Goal: Information Seeking & Learning: Learn about a topic

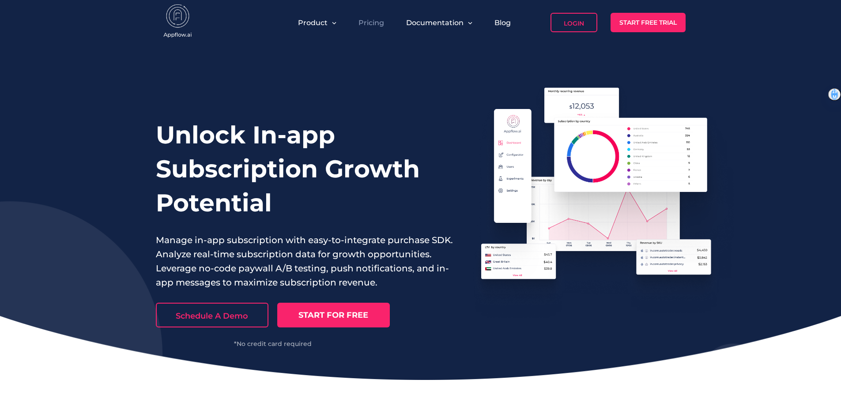
click at [369, 22] on link "Pricing" at bounding box center [371, 23] width 26 height 8
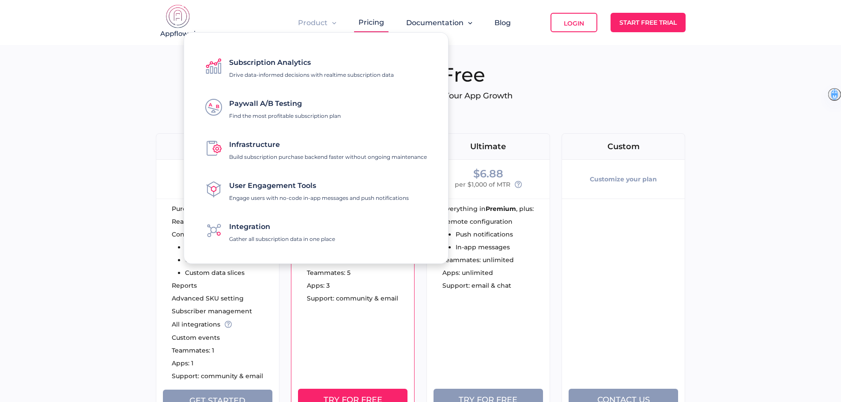
click at [255, 109] on div "Paywall A/B Testing Find the most profitable subscription plan" at bounding box center [285, 107] width 112 height 24
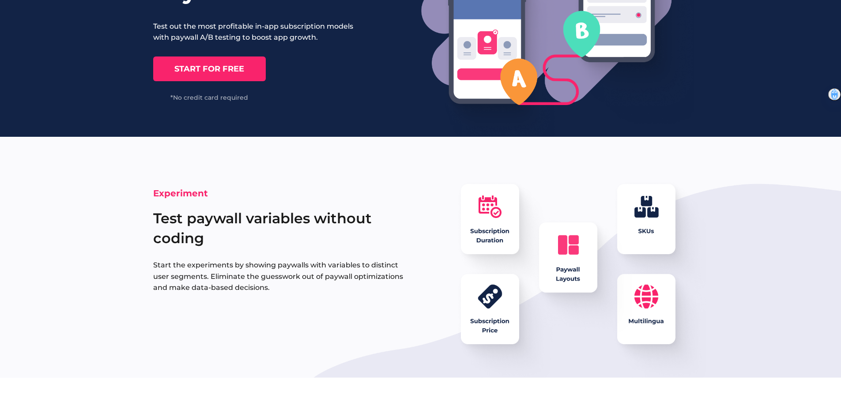
scroll to position [221, 0]
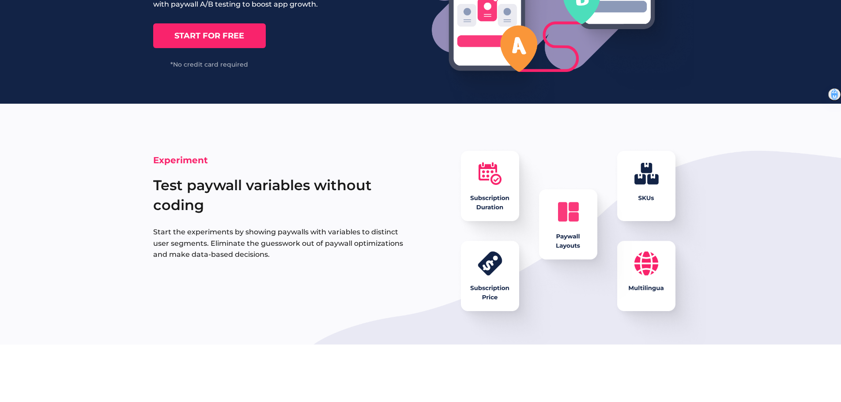
drag, startPoint x: 491, startPoint y: 282, endPoint x: 484, endPoint y: 274, distance: 10.3
click at [491, 282] on img at bounding box center [588, 246] width 265 height 199
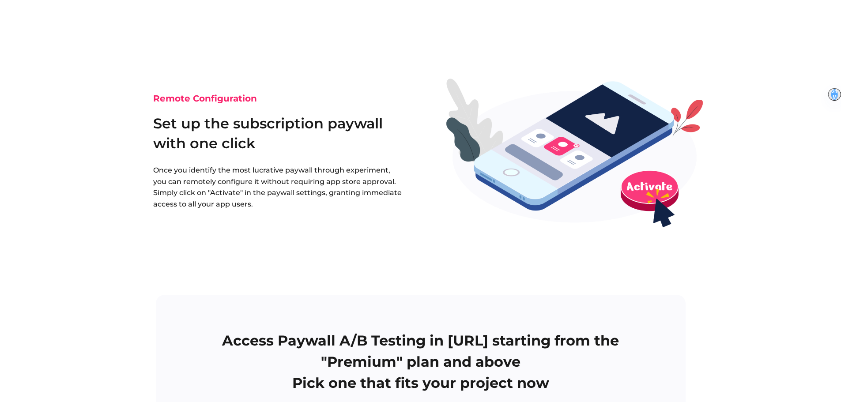
scroll to position [2030, 0]
